Goal: Information Seeking & Learning: Learn about a topic

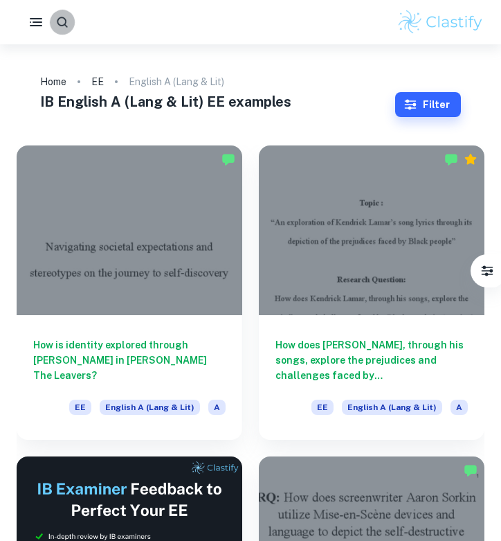
click at [66, 34] on div at bounding box center [62, 22] width 25 height 25
click at [62, 26] on icon "button" at bounding box center [62, 22] width 15 height 15
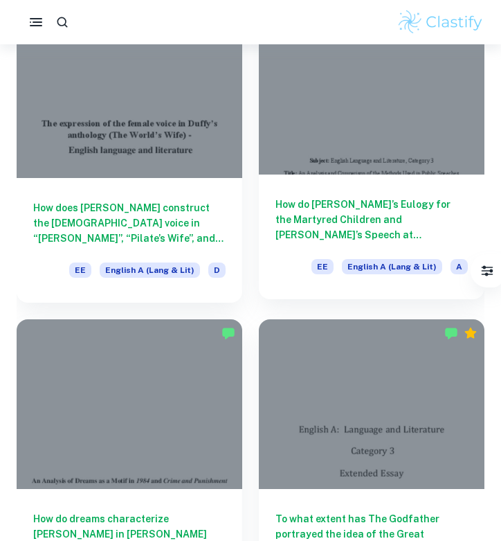
scroll to position [2340, 0]
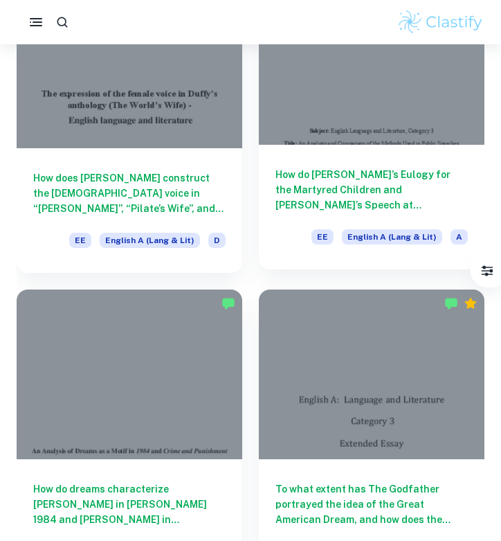
click at [311, 167] on h6 "How do [PERSON_NAME]’s Eulogy for the Martyred Children and [PERSON_NAME]’s Spe…" at bounding box center [372, 190] width 192 height 46
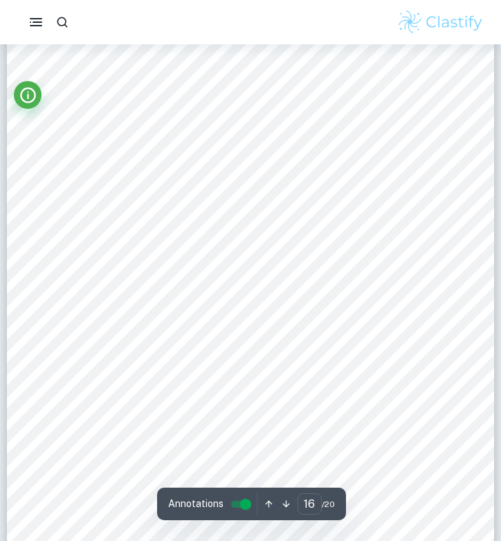
scroll to position [10901, 0]
type input "4"
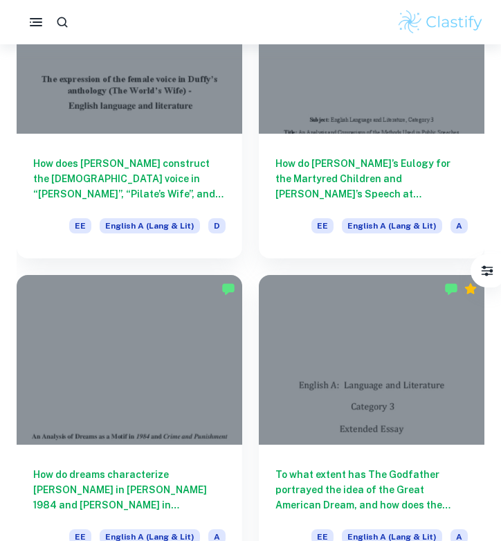
scroll to position [2353, 0]
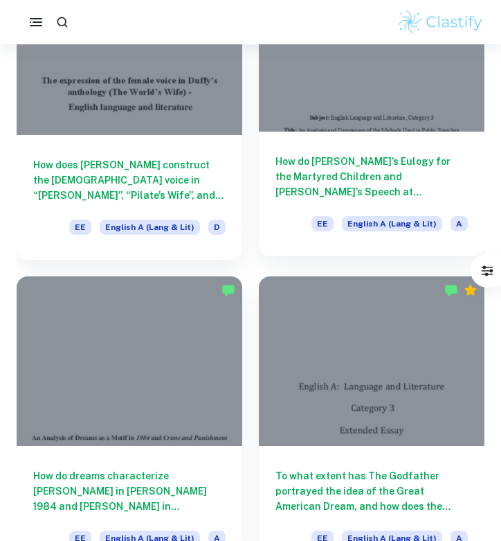
click at [404, 123] on div at bounding box center [372, 48] width 226 height 170
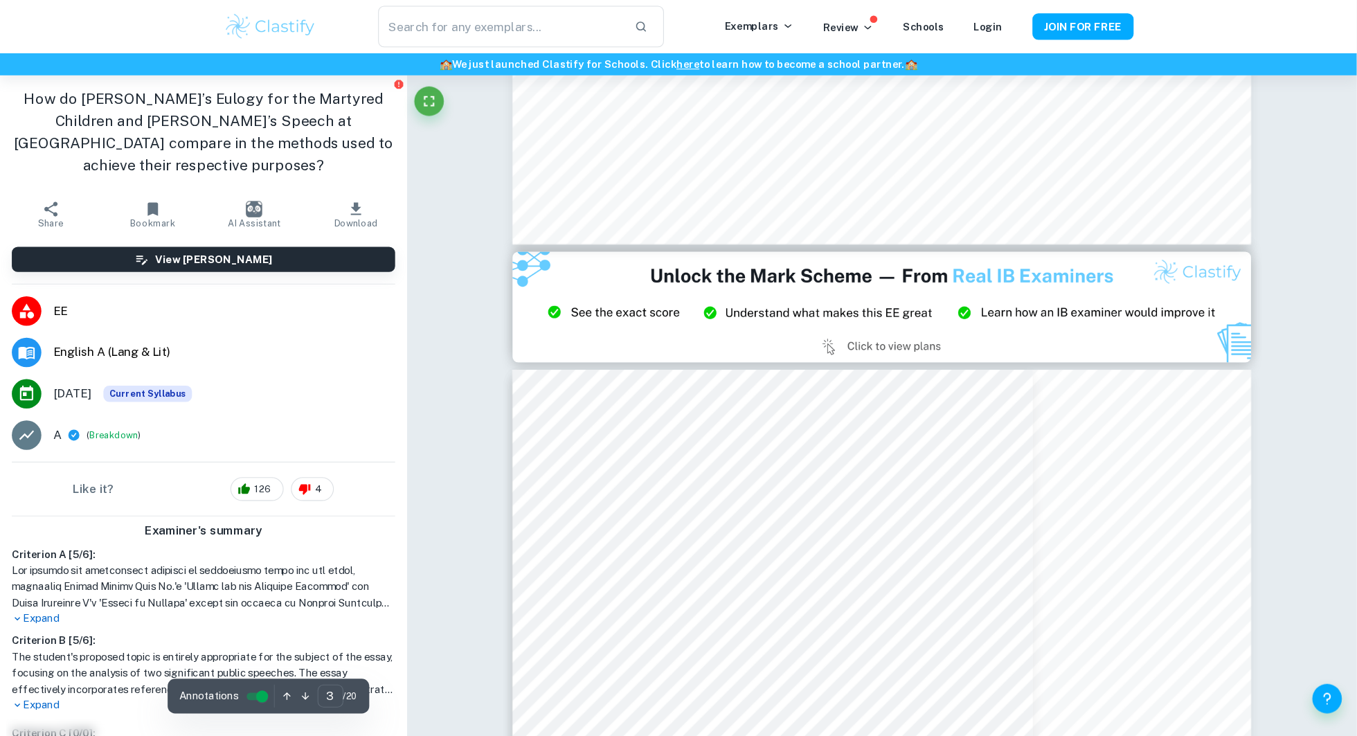
scroll to position [1898, 0]
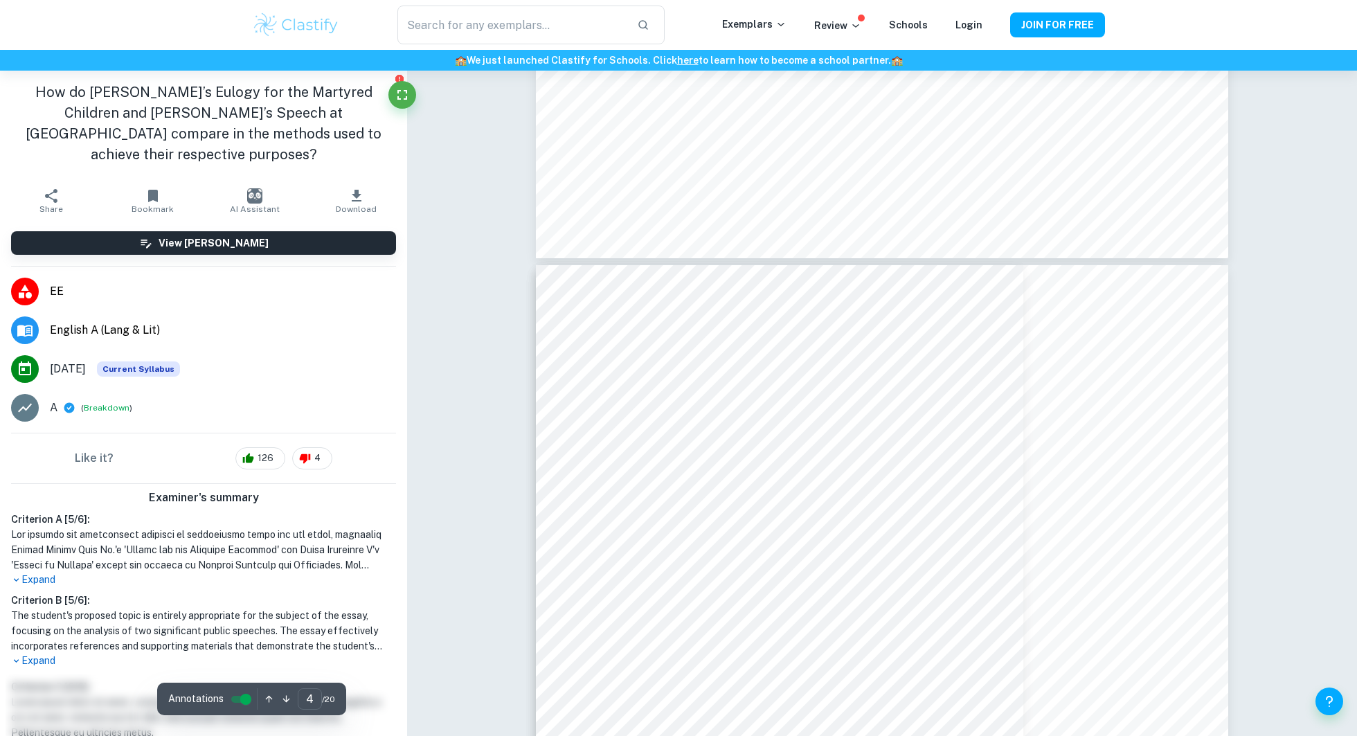
type input "3"
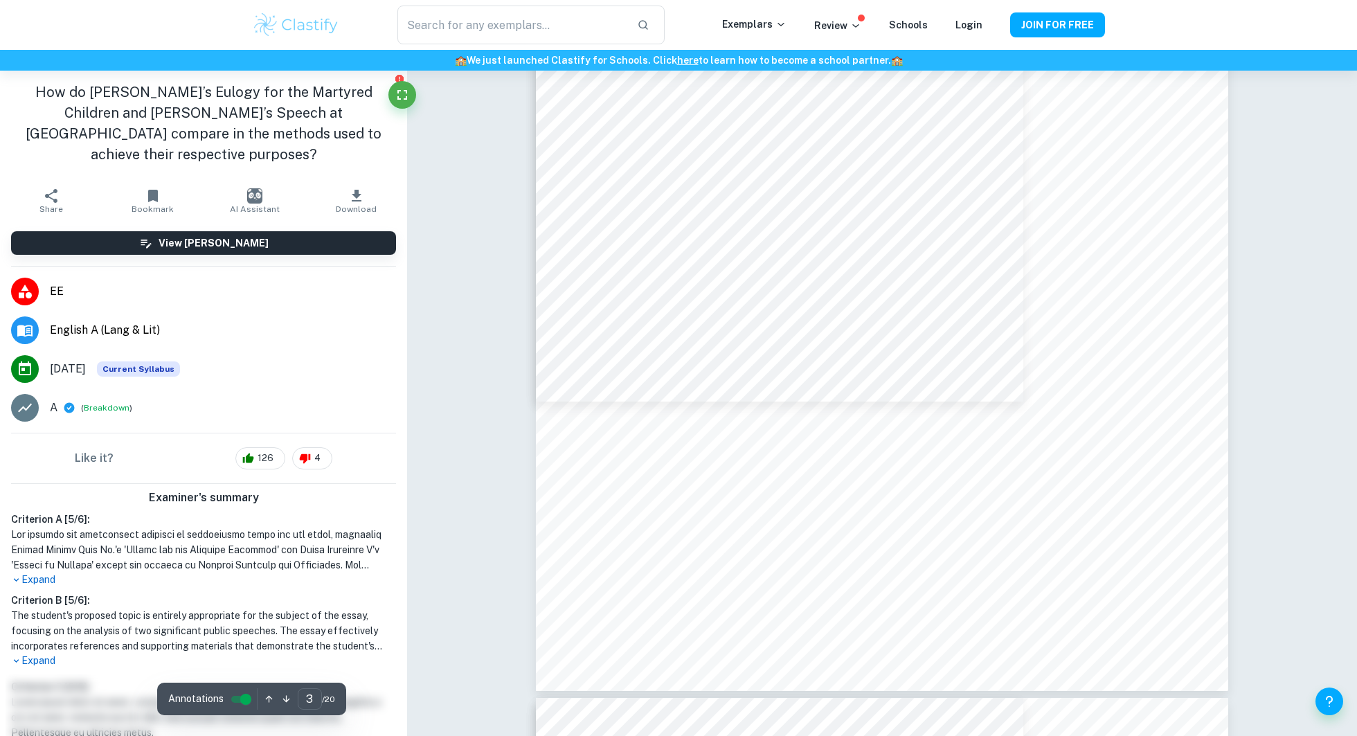
scroll to position [2527, 0]
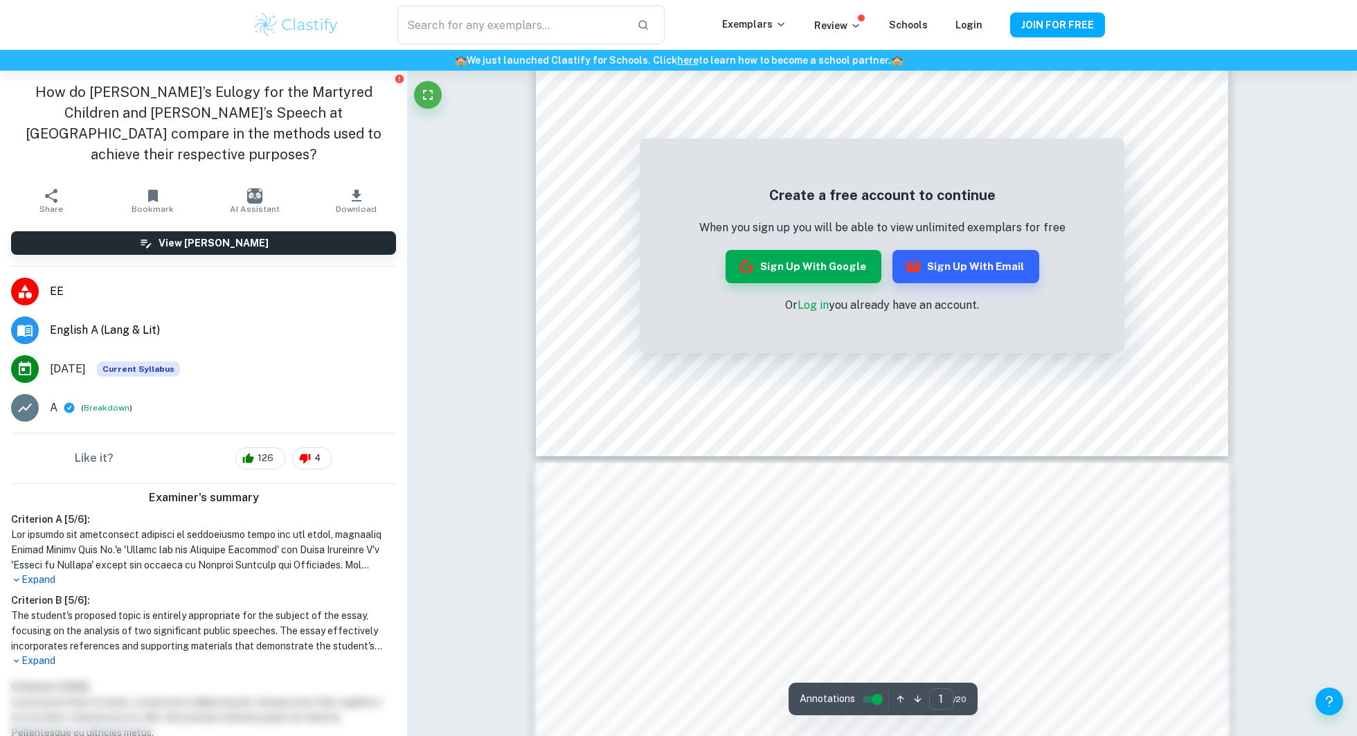
scroll to position [694, 0]
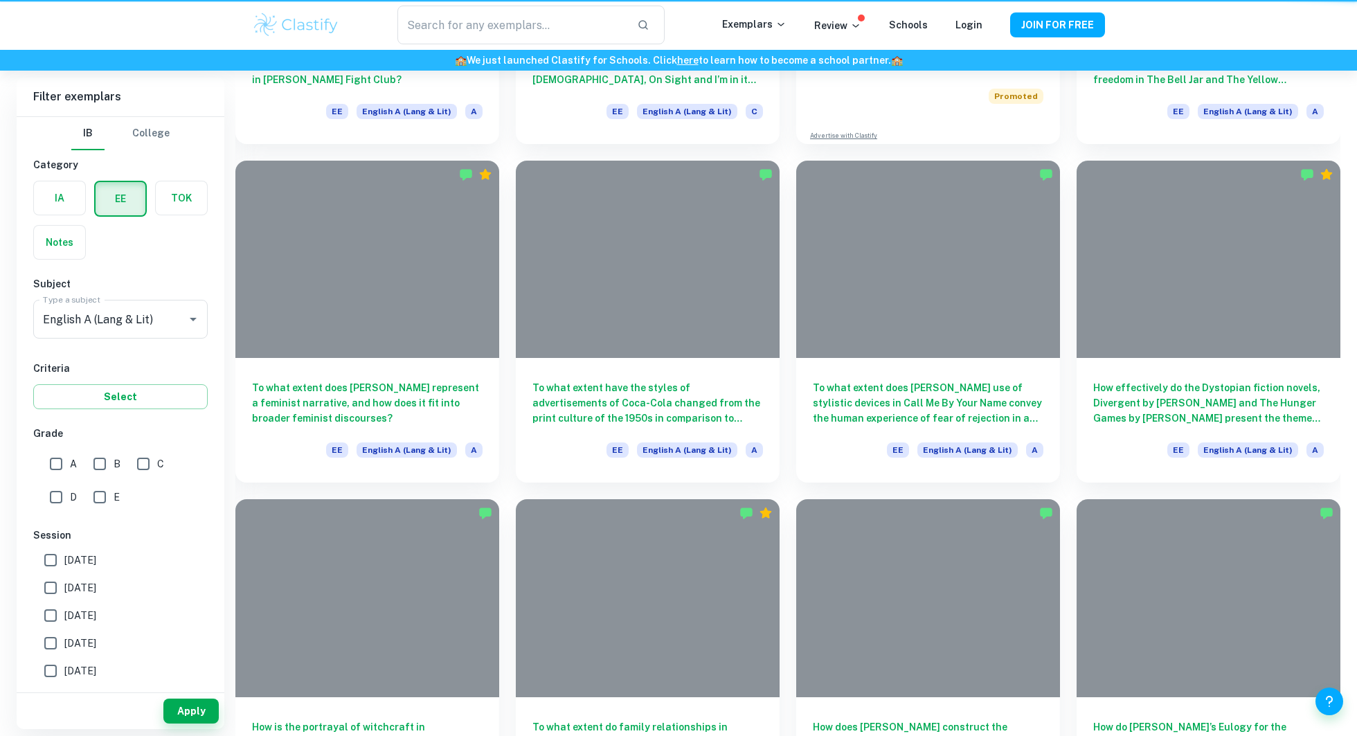
scroll to position [3138, 0]
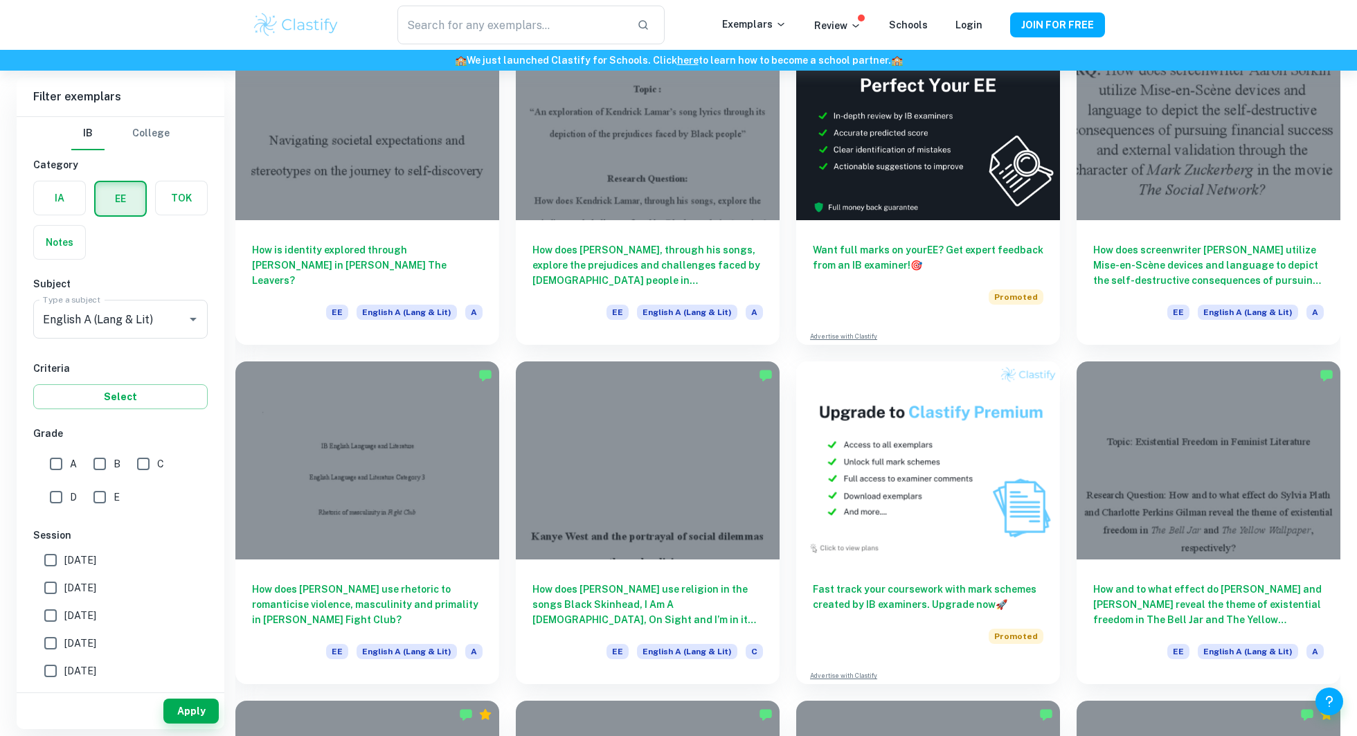
scroll to position [1068, 0]
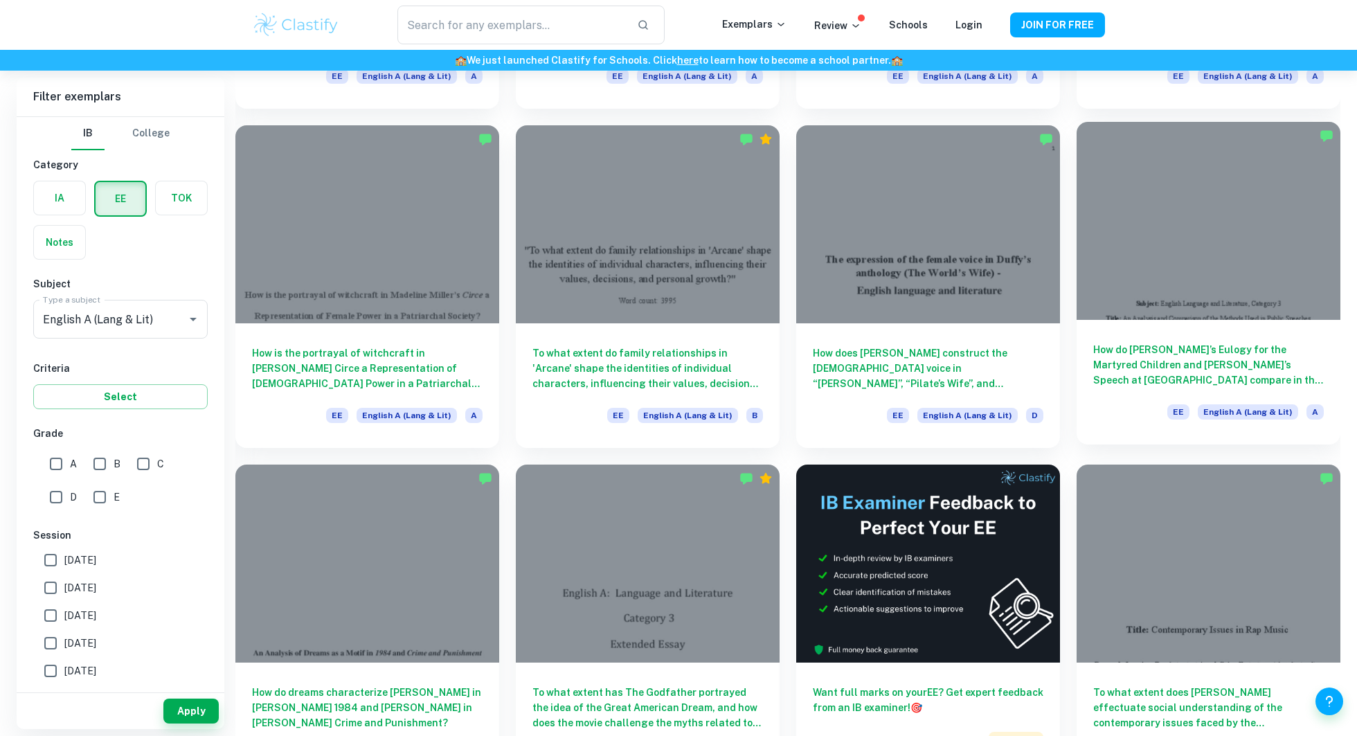
click at [1190, 281] on div at bounding box center [1209, 221] width 264 height 198
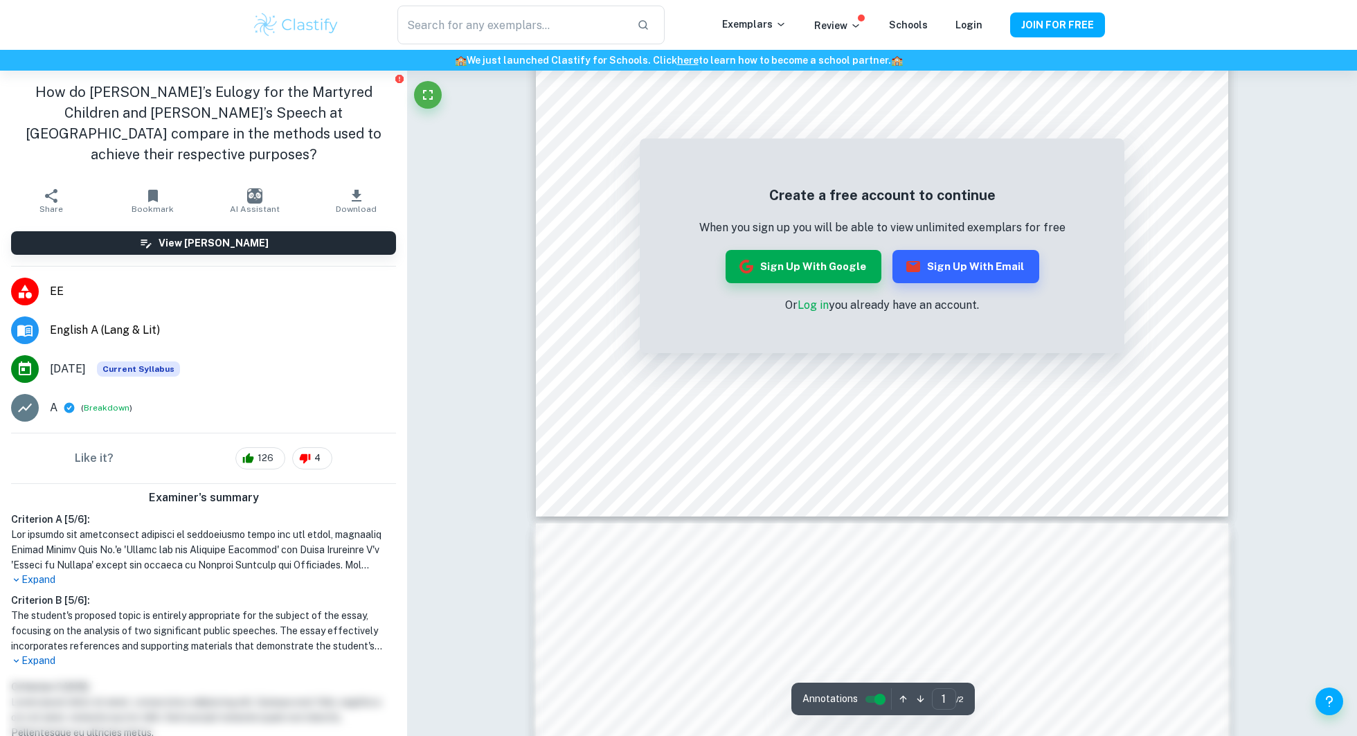
scroll to position [563, 0]
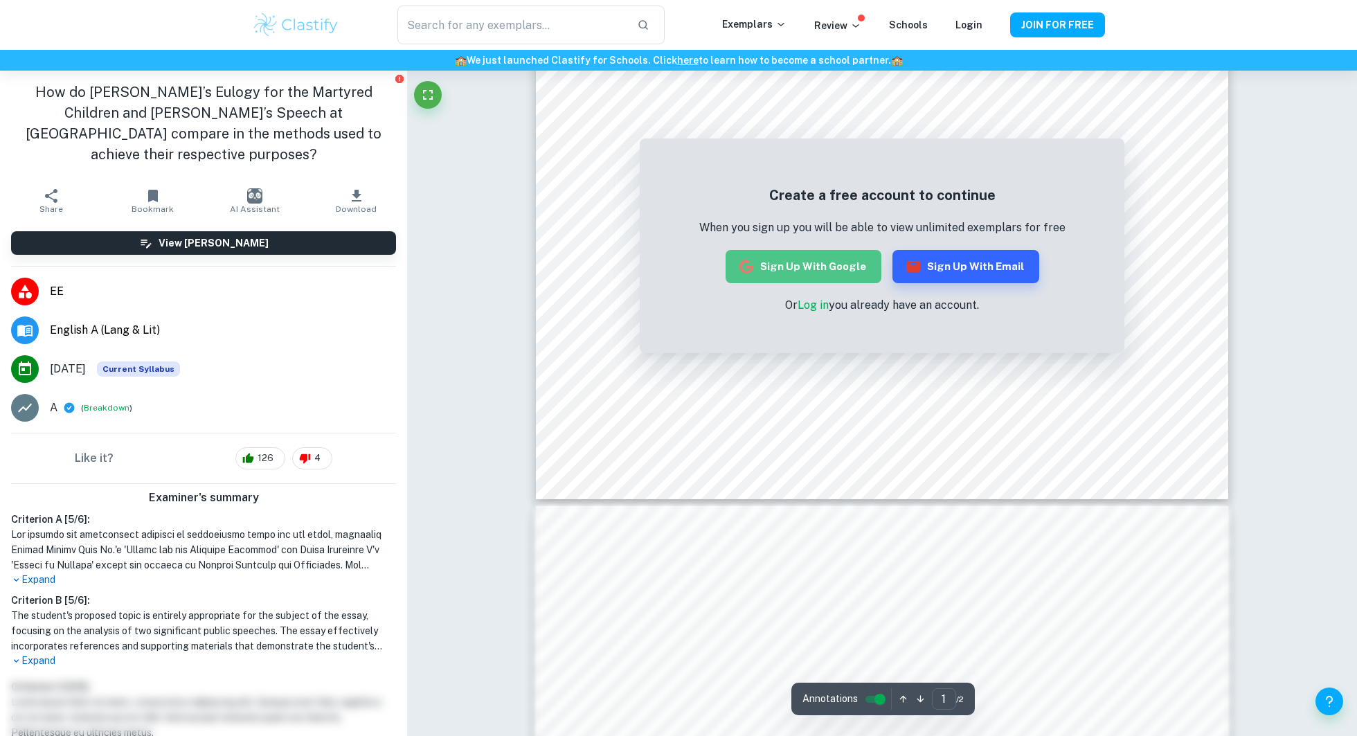
click at [827, 261] on button "Sign up with Google" at bounding box center [804, 266] width 156 height 33
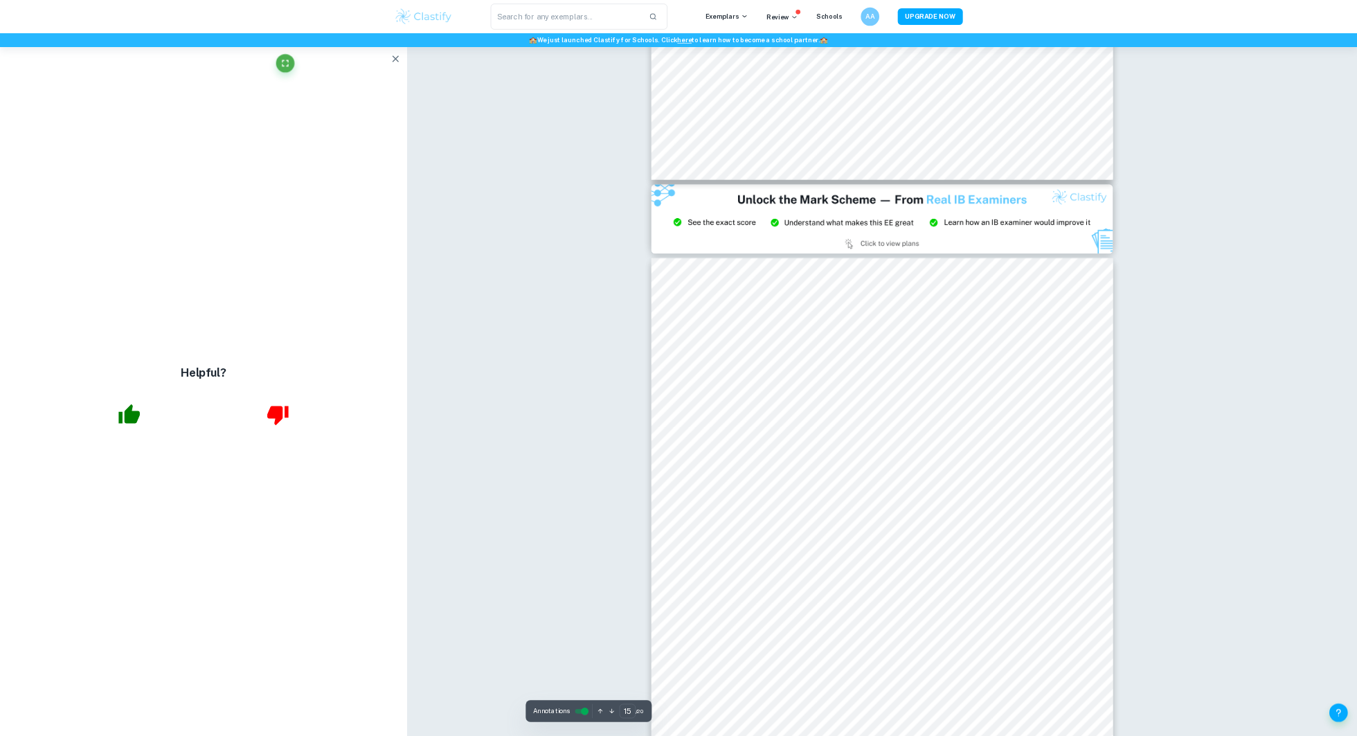
scroll to position [13925, 0]
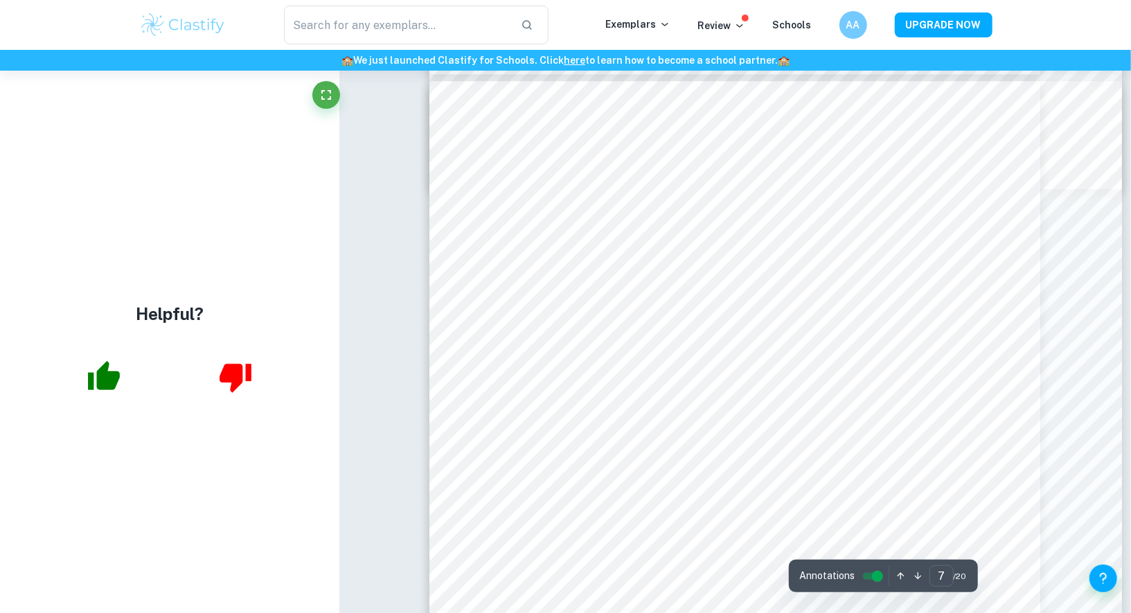
type input "8"
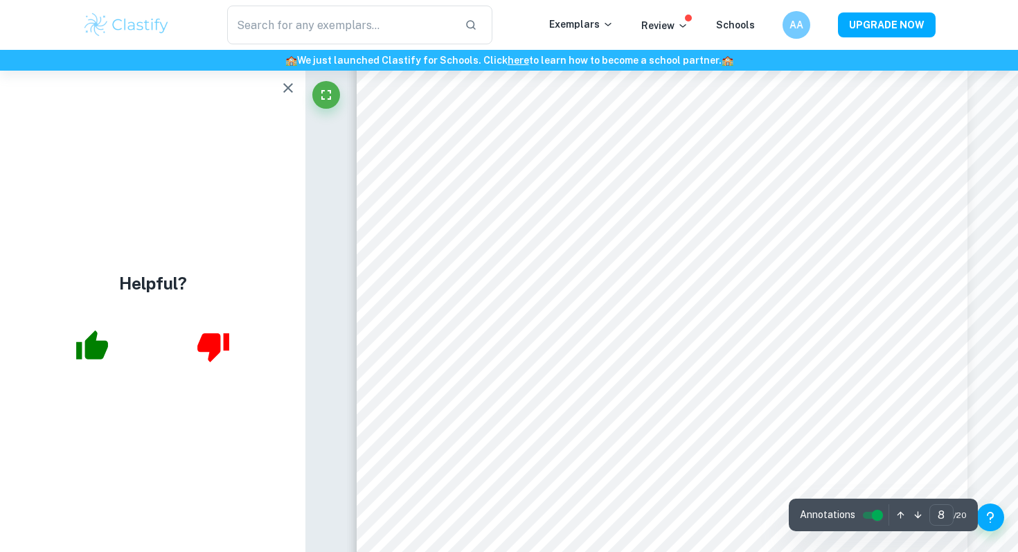
scroll to position [6692, 0]
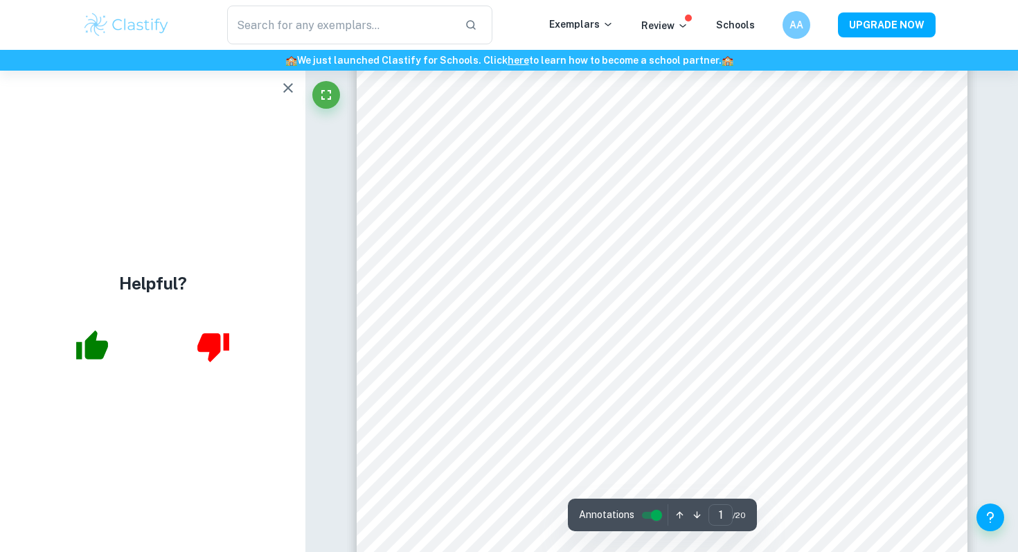
click at [290, 86] on icon "button" at bounding box center [288, 88] width 10 height 10
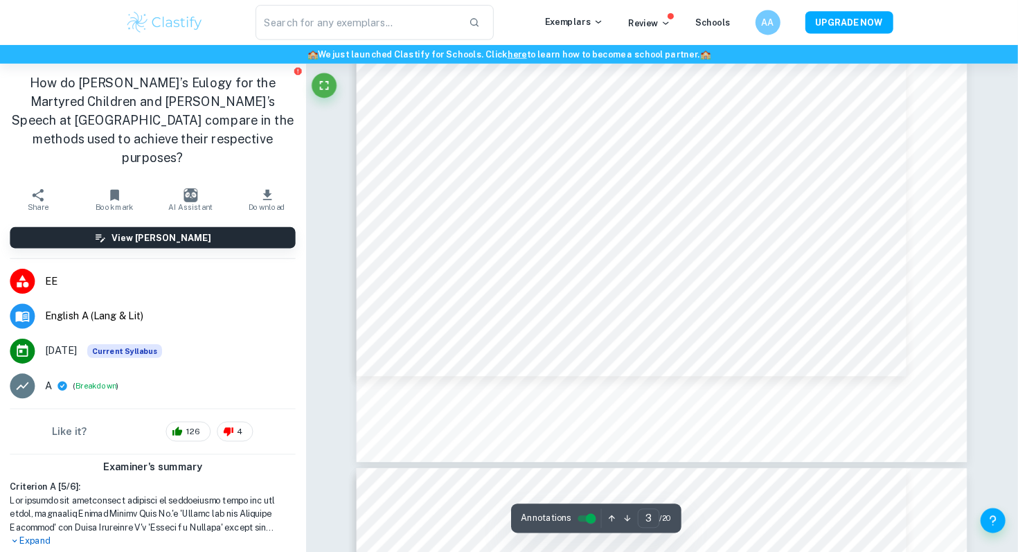
scroll to position [2658, 0]
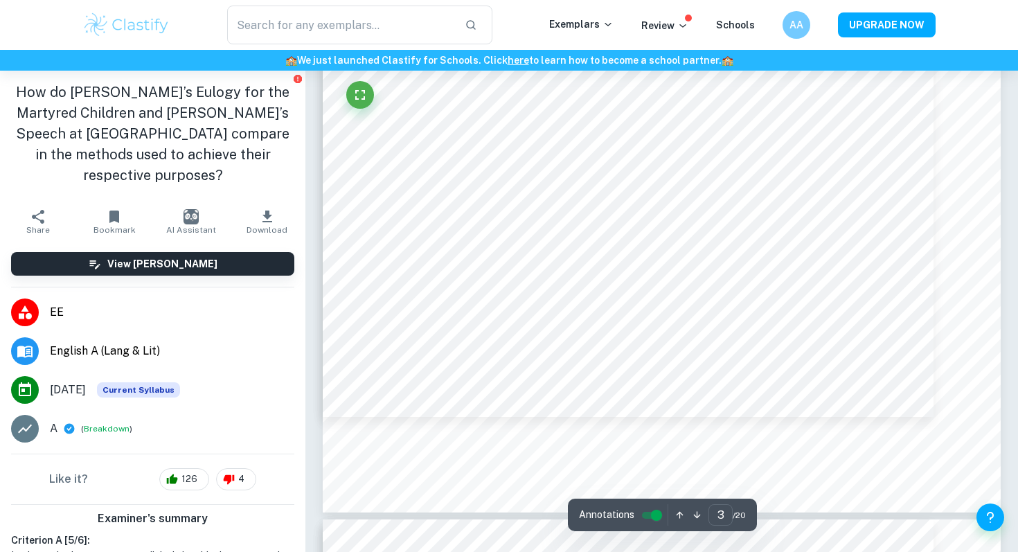
type input "4"
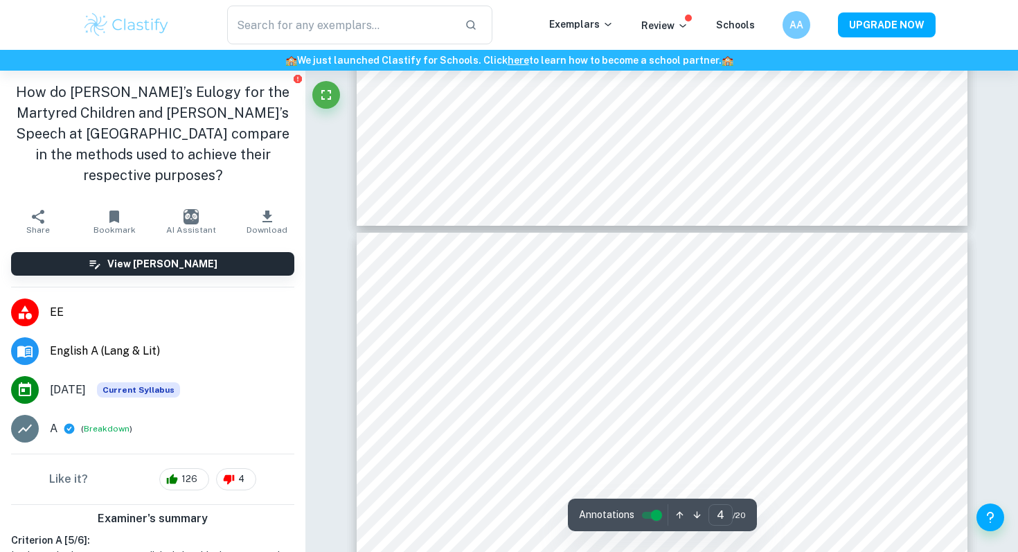
click at [793, 443] on div at bounding box center [632, 444] width 405 height 44
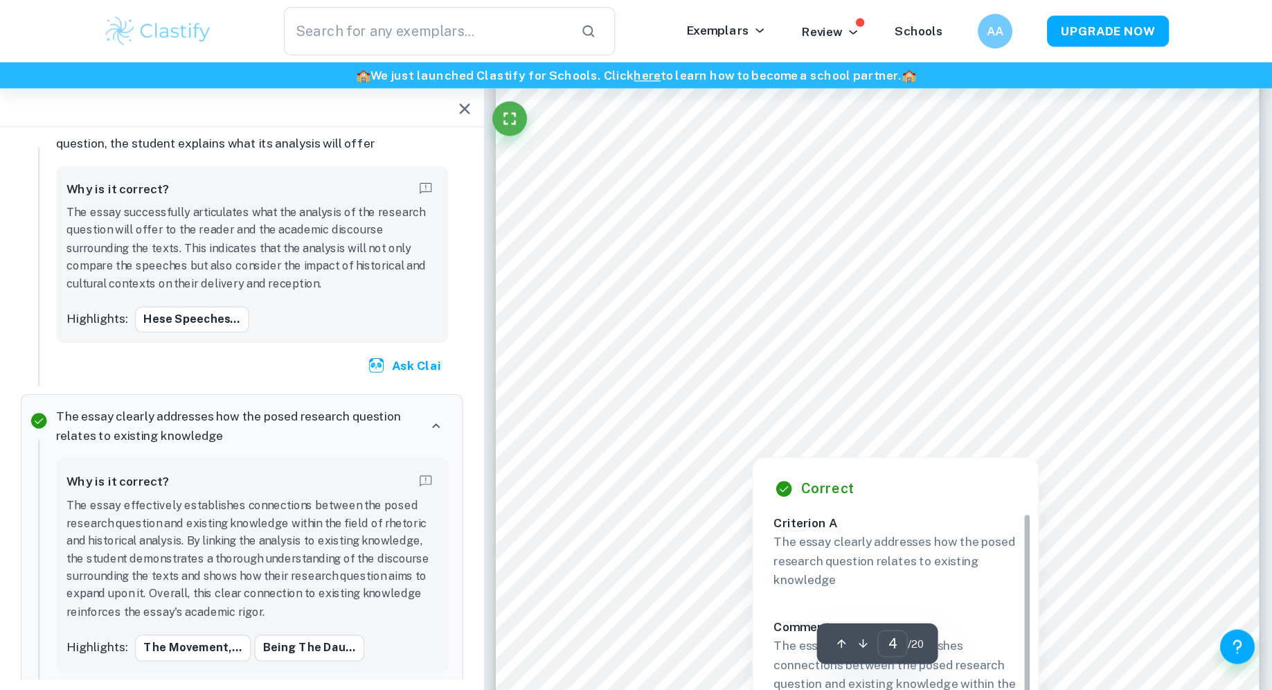
scroll to position [2697, 0]
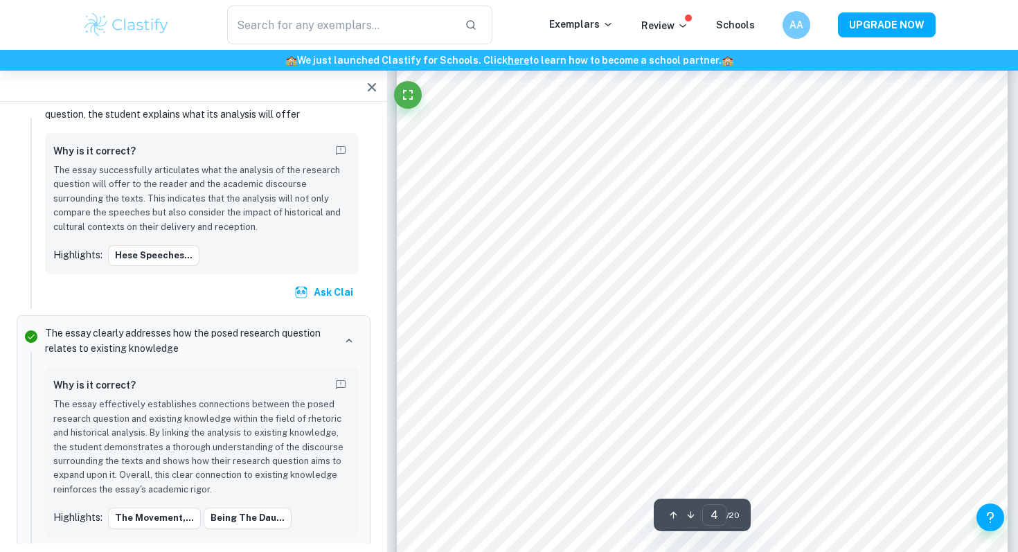
click at [366, 87] on icon "button" at bounding box center [372, 87] width 17 height 17
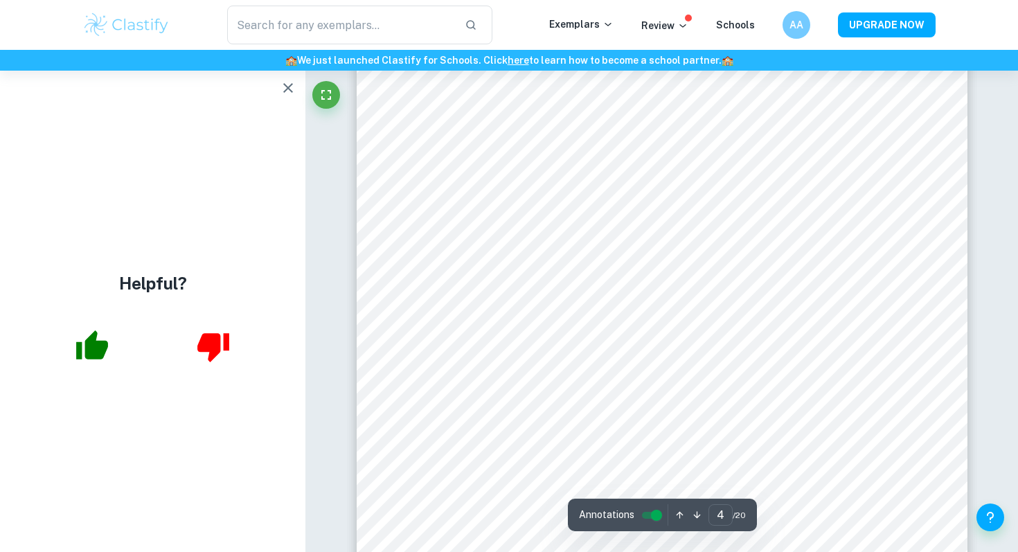
scroll to position [2896, 0]
